Goal: Obtain resource: Download file/media

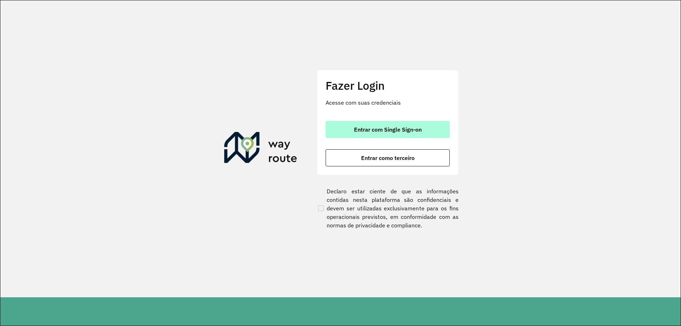
click at [413, 131] on span "Entrar com Single Sign-on" at bounding box center [388, 130] width 68 height 6
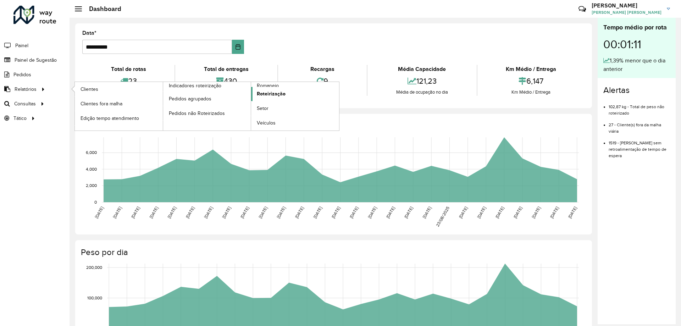
click at [272, 94] on span "Roteirização" at bounding box center [271, 93] width 29 height 7
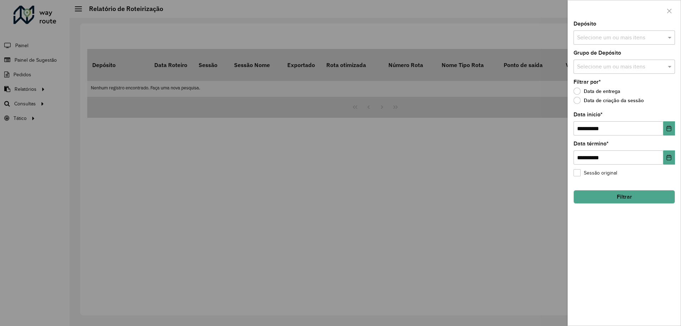
click at [604, 43] on div "Selecione um ou mais itens" at bounding box center [624, 38] width 101 height 14
click at [599, 73] on div "CDD [GEOGRAPHIC_DATA]" at bounding box center [624, 73] width 101 height 12
click at [670, 39] on span at bounding box center [670, 37] width 9 height 9
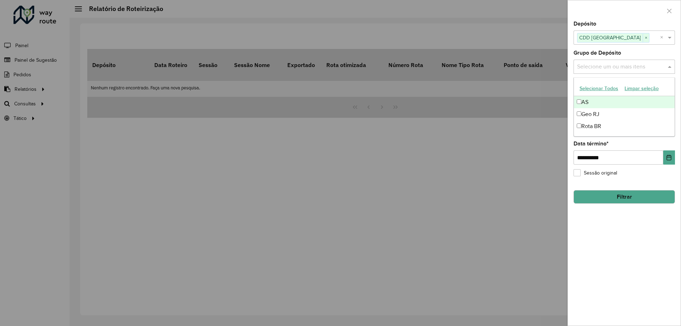
click at [638, 68] on input "text" at bounding box center [621, 67] width 91 height 9
click at [593, 116] on div "Geo RJ" at bounding box center [624, 114] width 101 height 12
click at [671, 68] on span at bounding box center [670, 66] width 9 height 9
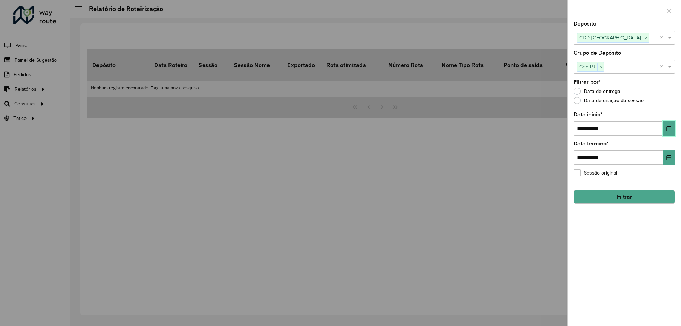
click at [669, 128] on icon "Choose Date" at bounding box center [669, 129] width 5 height 6
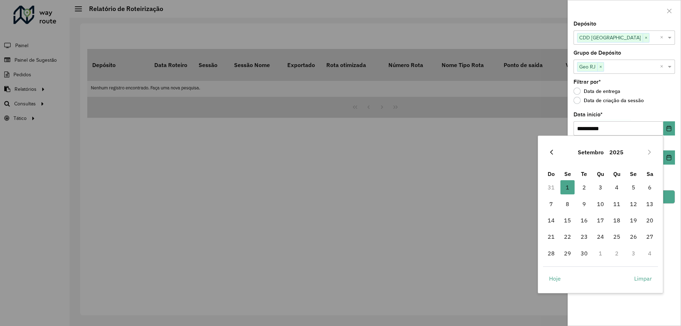
click at [554, 152] on icon "Previous Month" at bounding box center [552, 152] width 6 height 6
click at [650, 254] on span "30" at bounding box center [650, 253] width 14 height 14
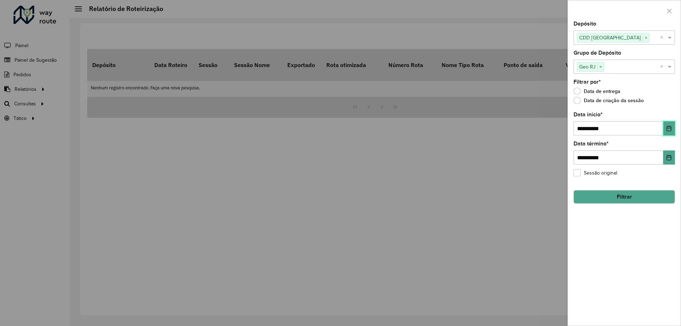
click at [667, 129] on icon "Choose Date" at bounding box center [669, 129] width 6 height 6
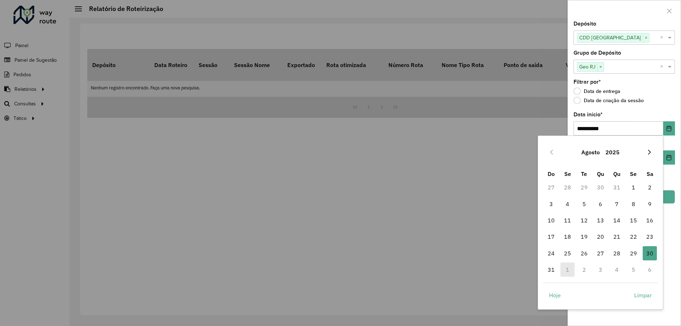
click at [651, 152] on icon "Next Month" at bounding box center [650, 152] width 6 height 6
click at [568, 186] on span "1" at bounding box center [568, 187] width 14 height 14
type input "**********"
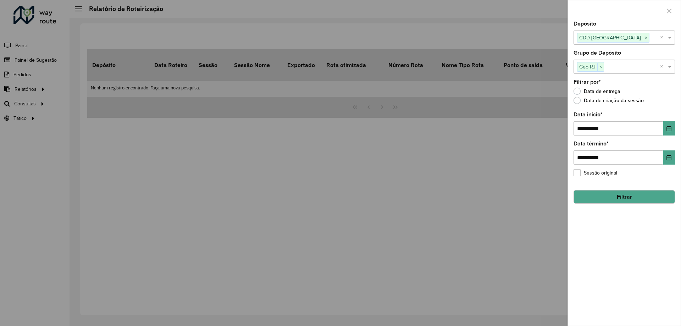
click at [631, 198] on button "Filtrar" at bounding box center [624, 196] width 101 height 13
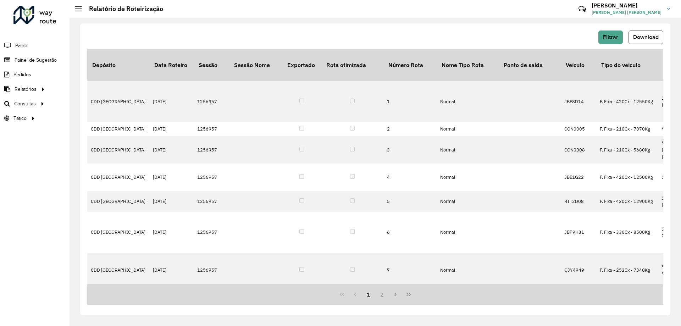
click at [655, 37] on span "Download" at bounding box center [646, 37] width 26 height 6
